Goal: Find specific page/section: Find specific page/section

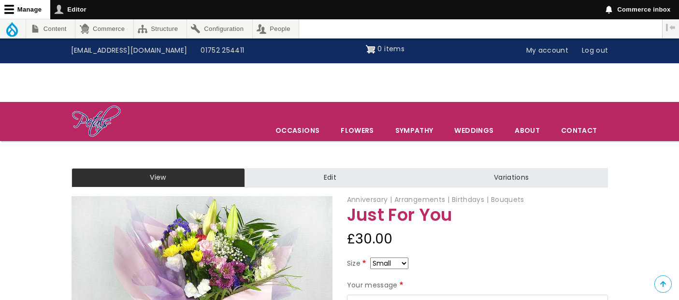
scroll to position [64, 0]
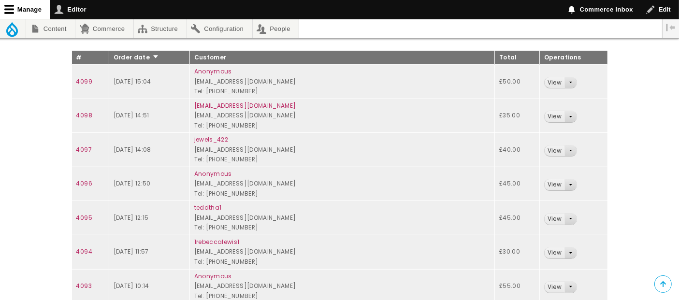
scroll to position [157, 0]
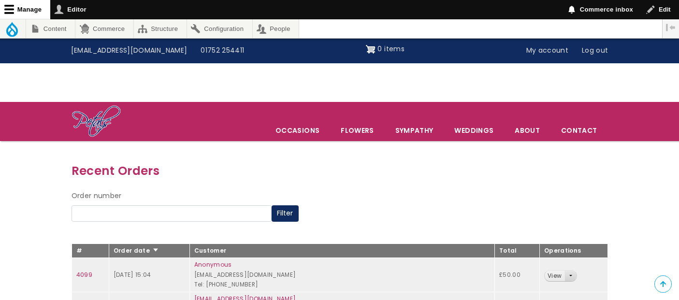
scroll to position [157, 0]
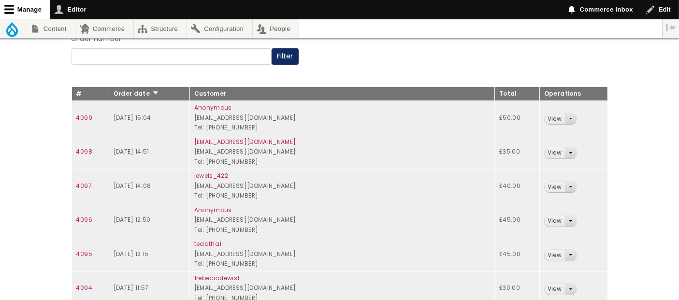
scroll to position [157, 0]
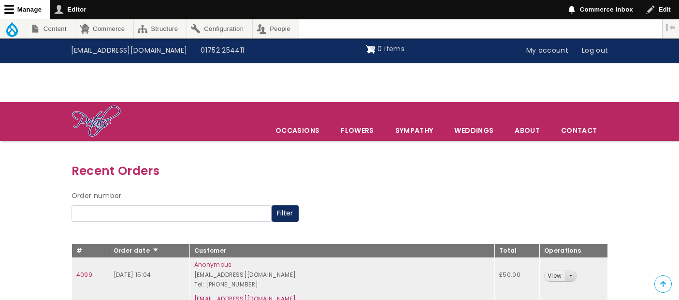
scroll to position [157, 0]
